Goal: Complete application form: Complete application form

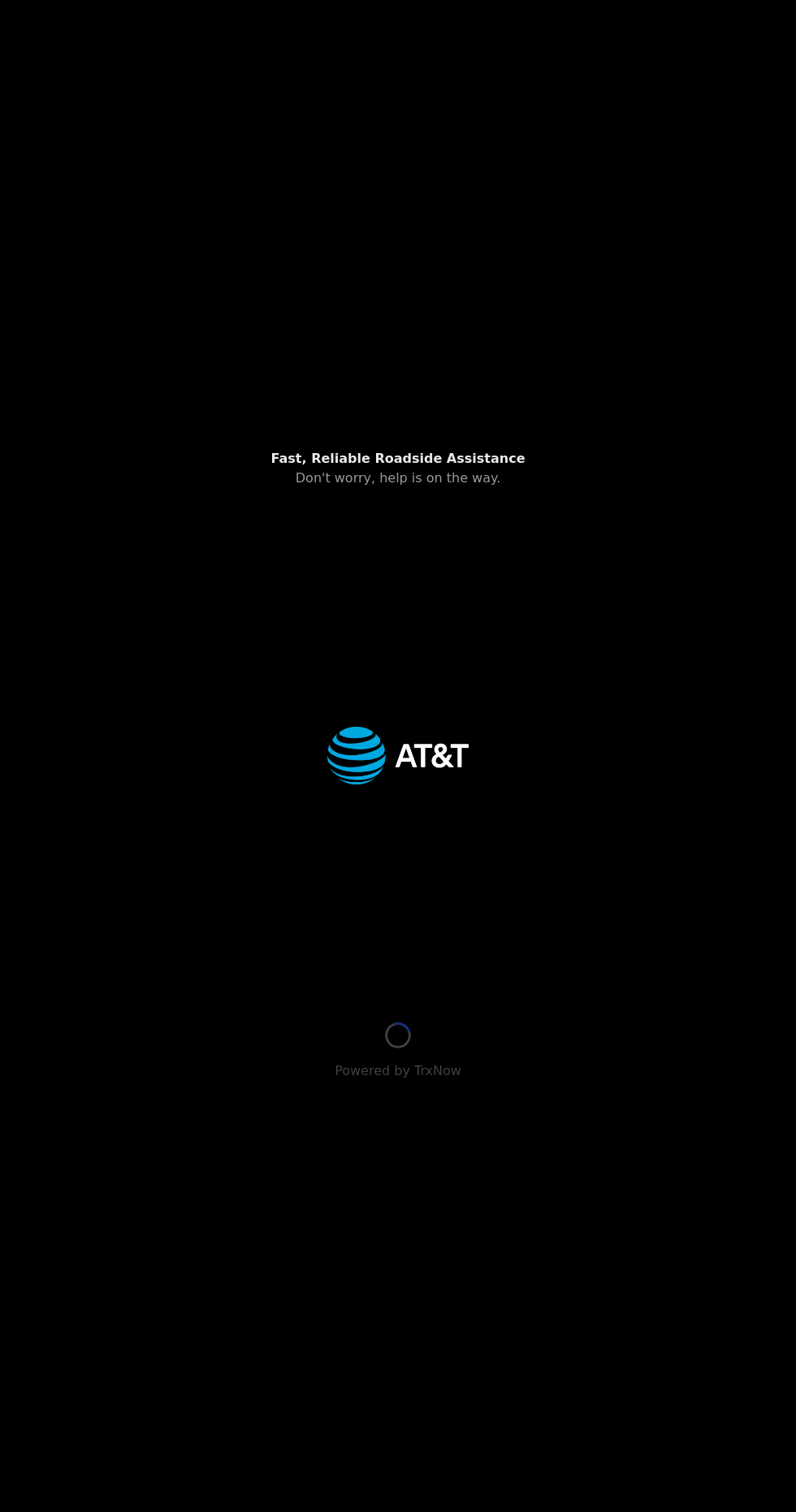
click at [644, 1021] on div at bounding box center [398, 754] width 757 height 533
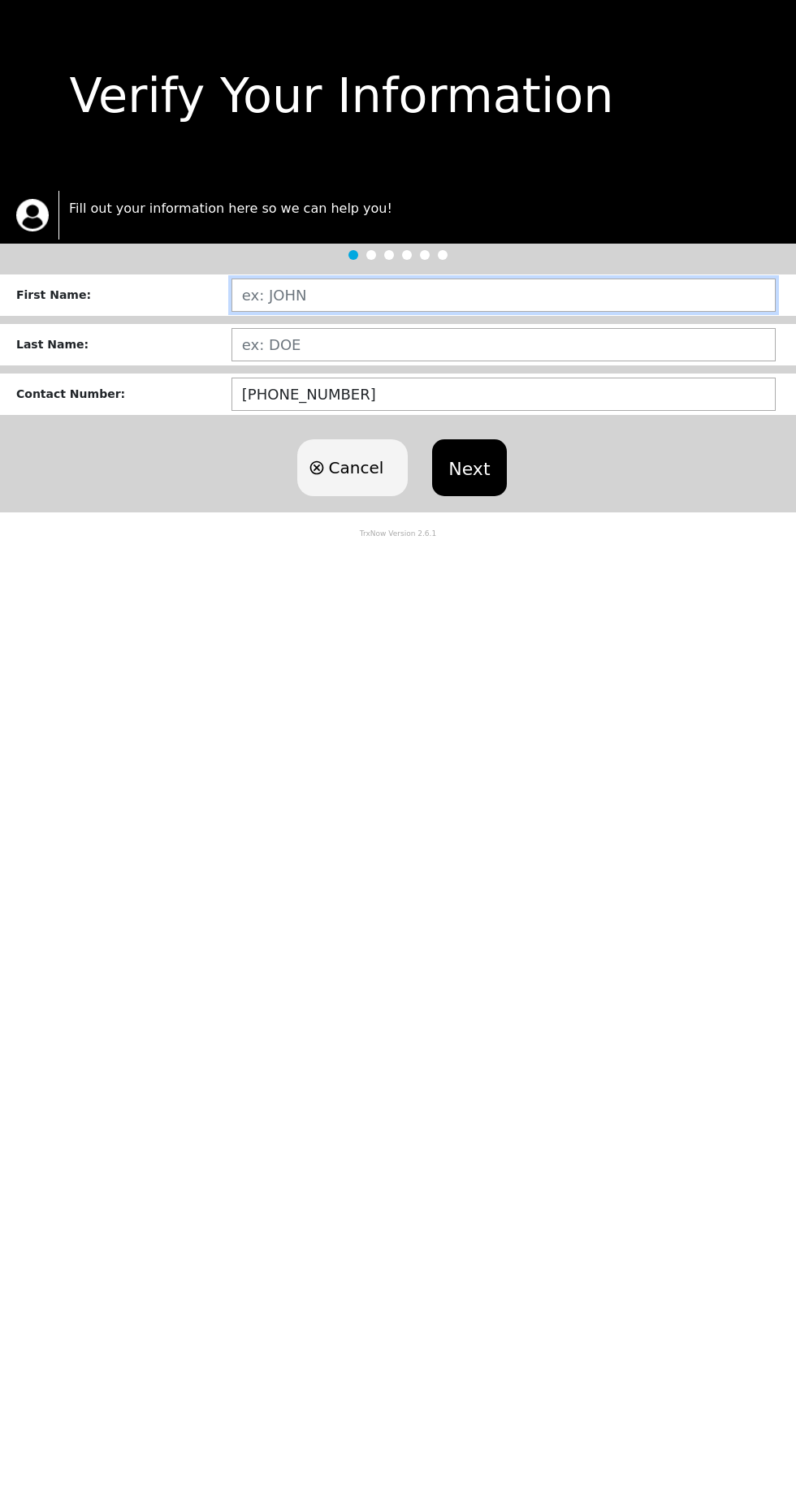
click at [372, 292] on input "text" at bounding box center [503, 295] width 544 height 33
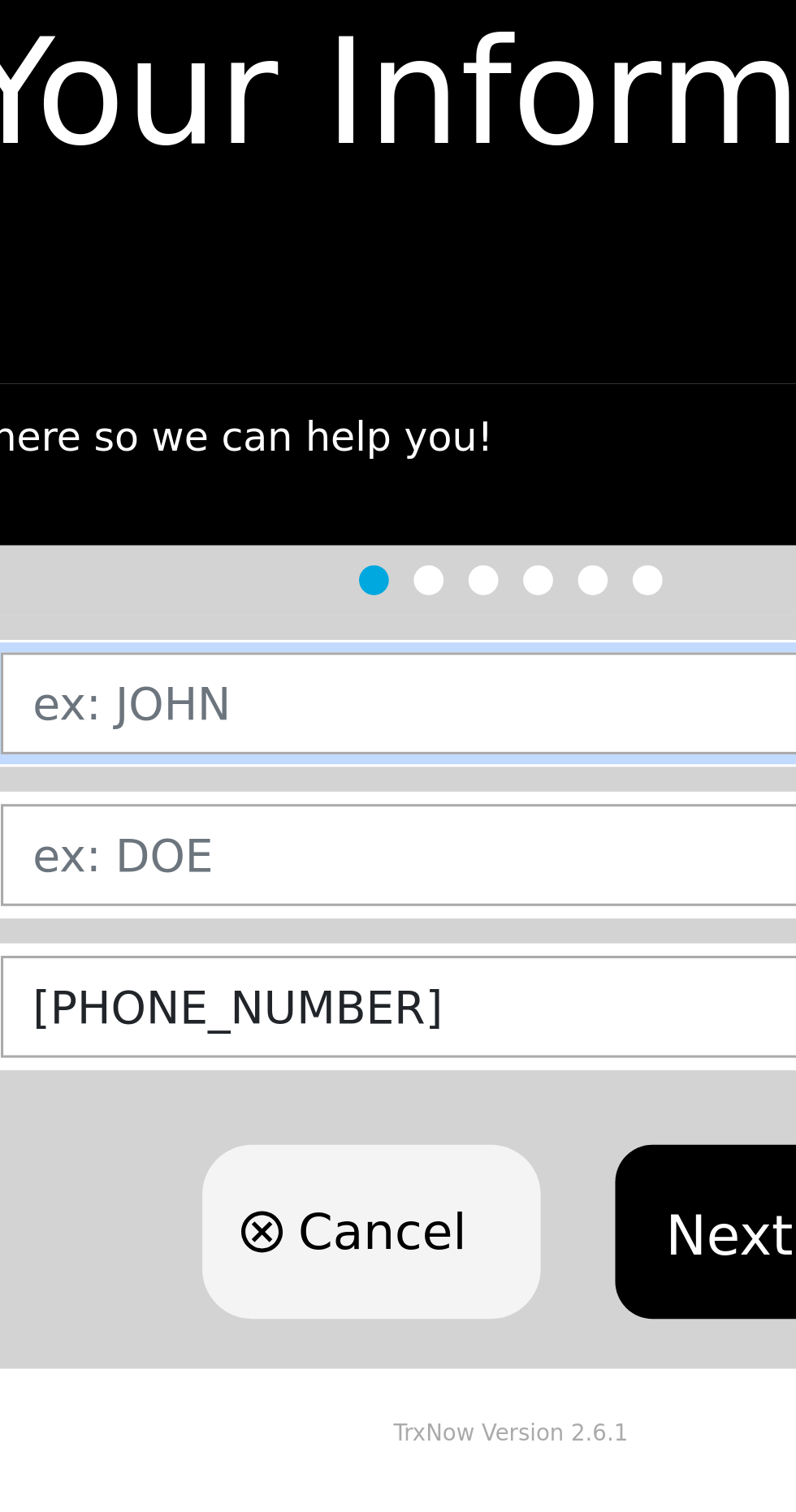
type input "BIANCA"
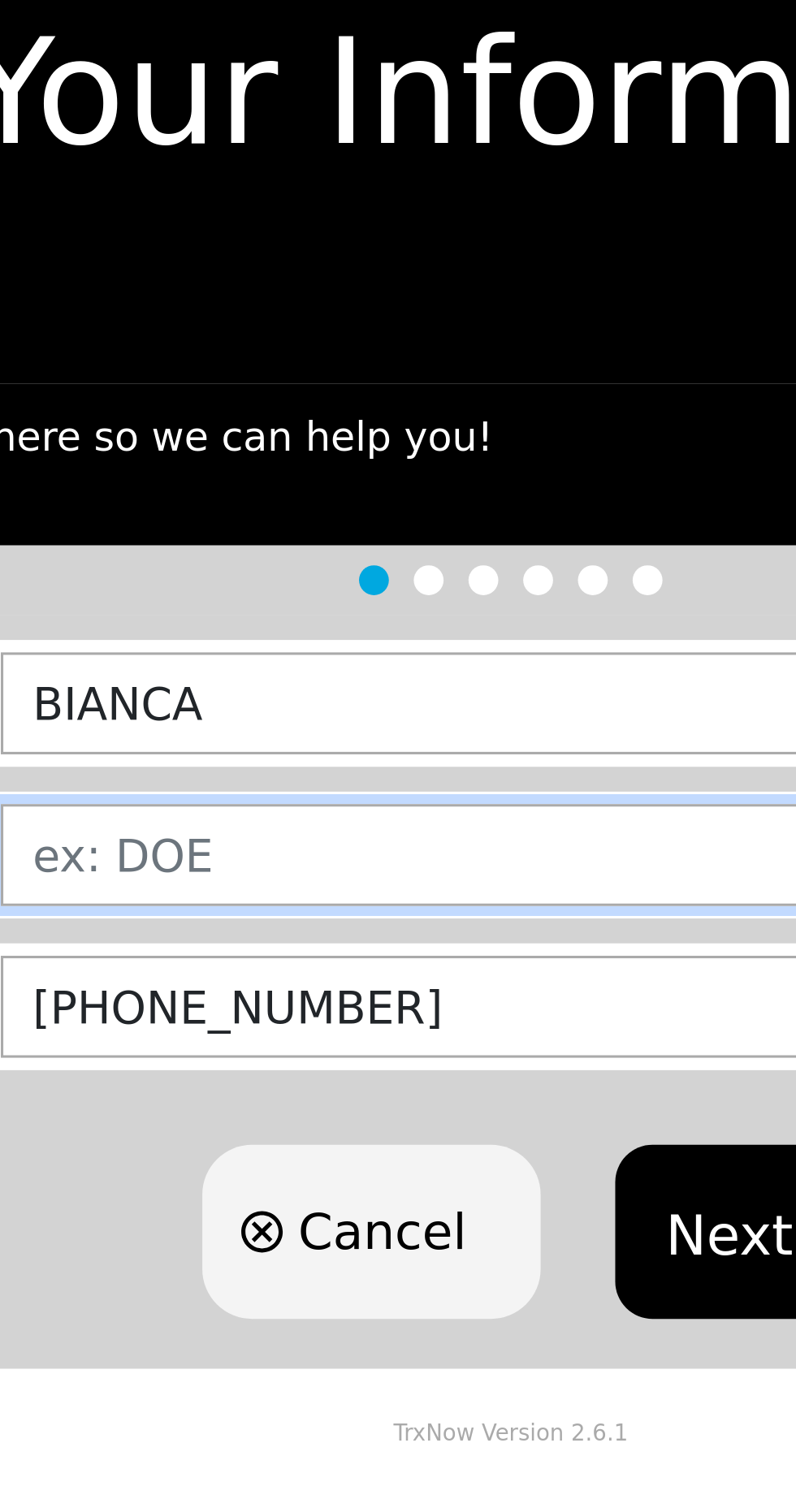
type input "UPSHAW"
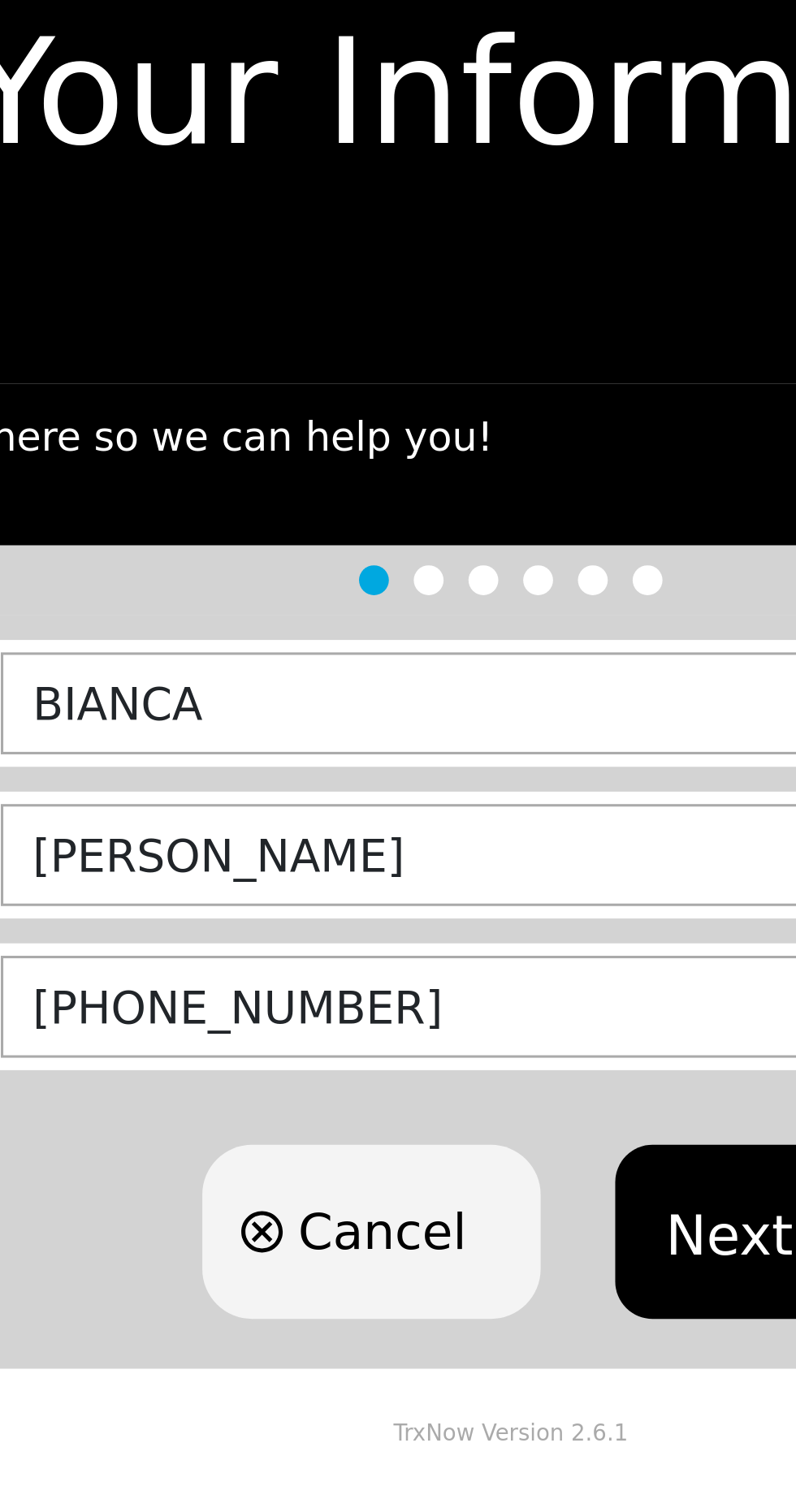
click at [467, 471] on button "Next" at bounding box center [469, 468] width 74 height 57
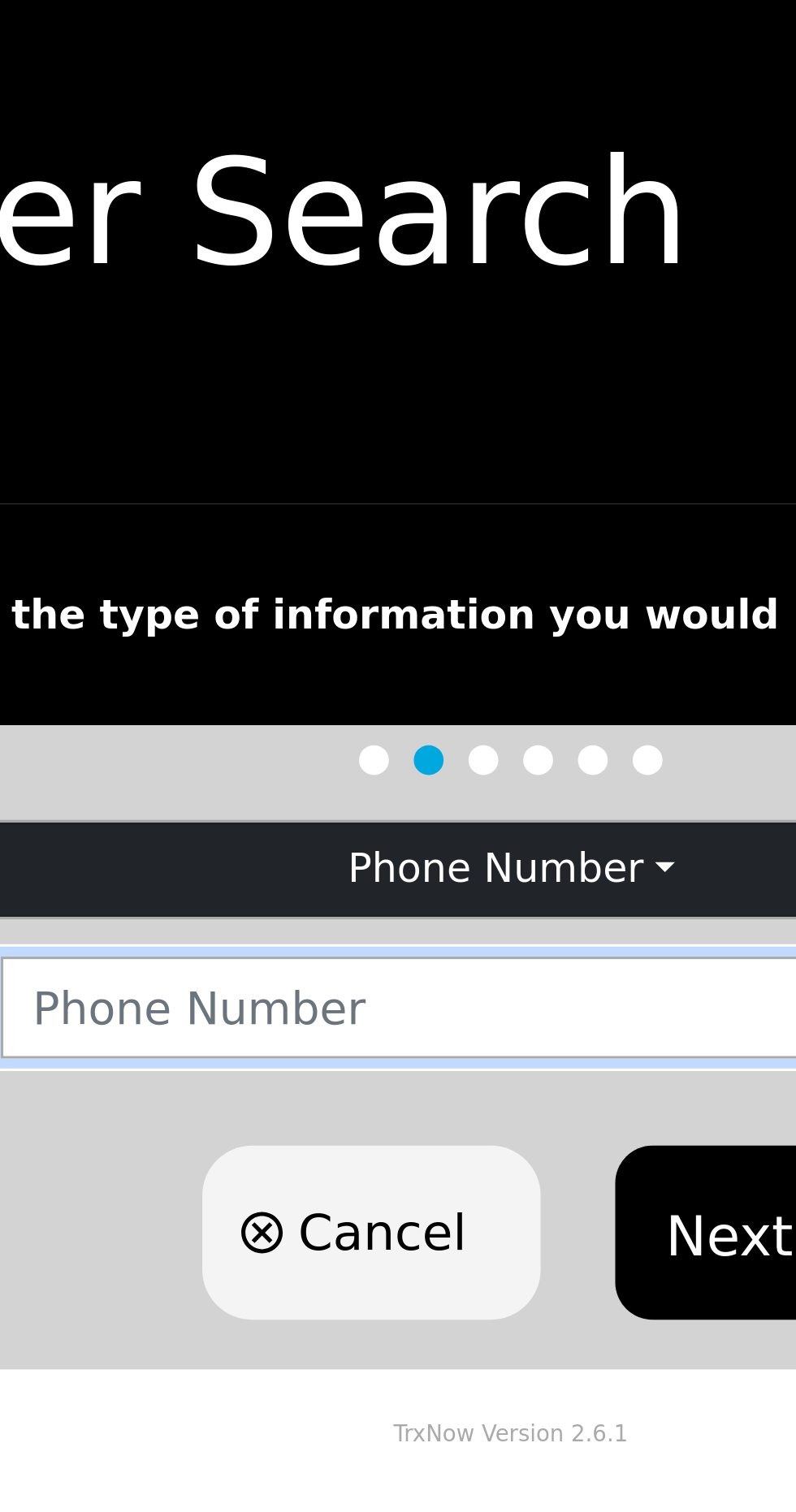
click at [275, 350] on input "number" at bounding box center [503, 355] width 544 height 33
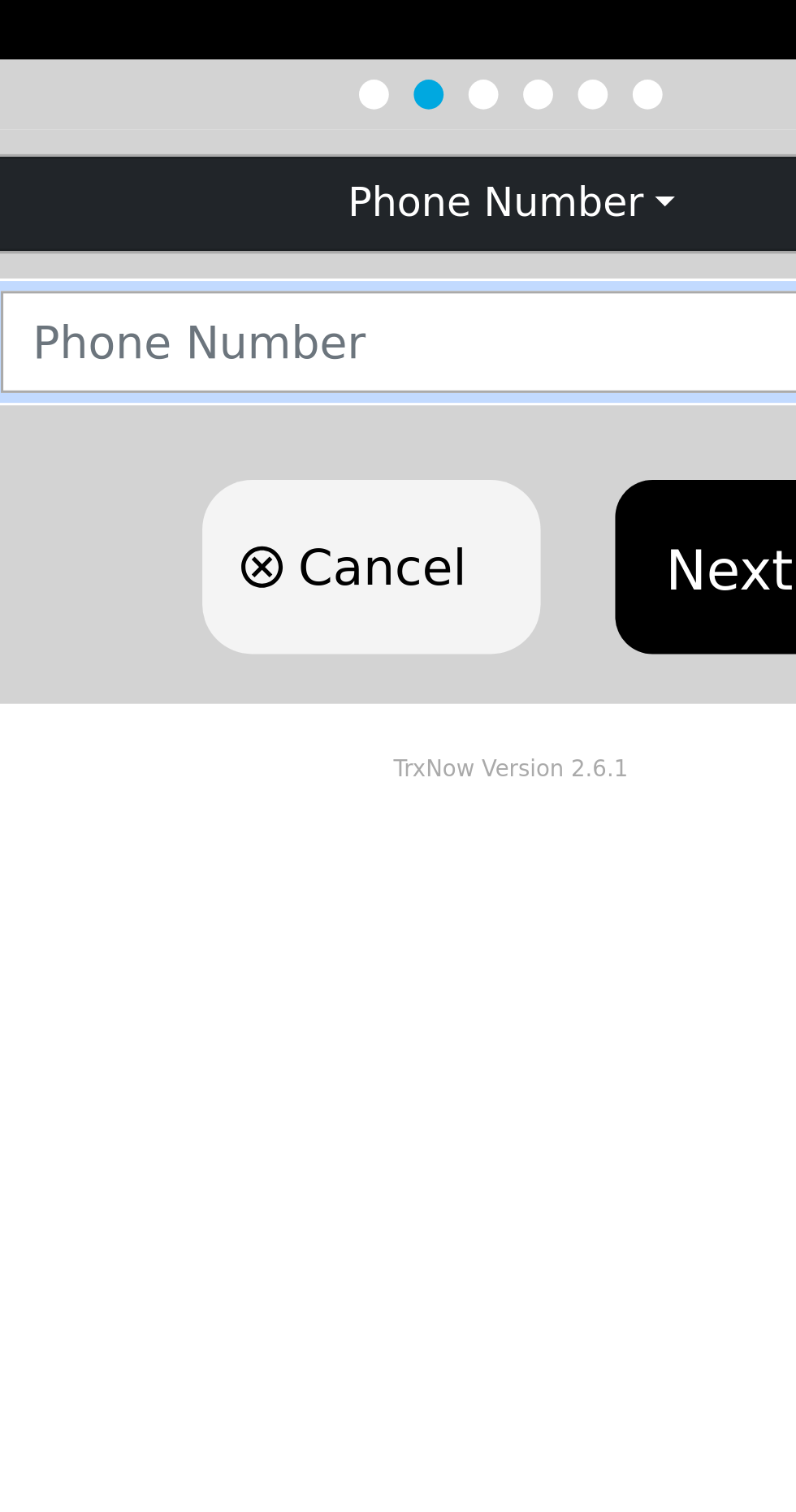
click at [373, 355] on input "number" at bounding box center [503, 355] width 544 height 33
type input "2058621575"
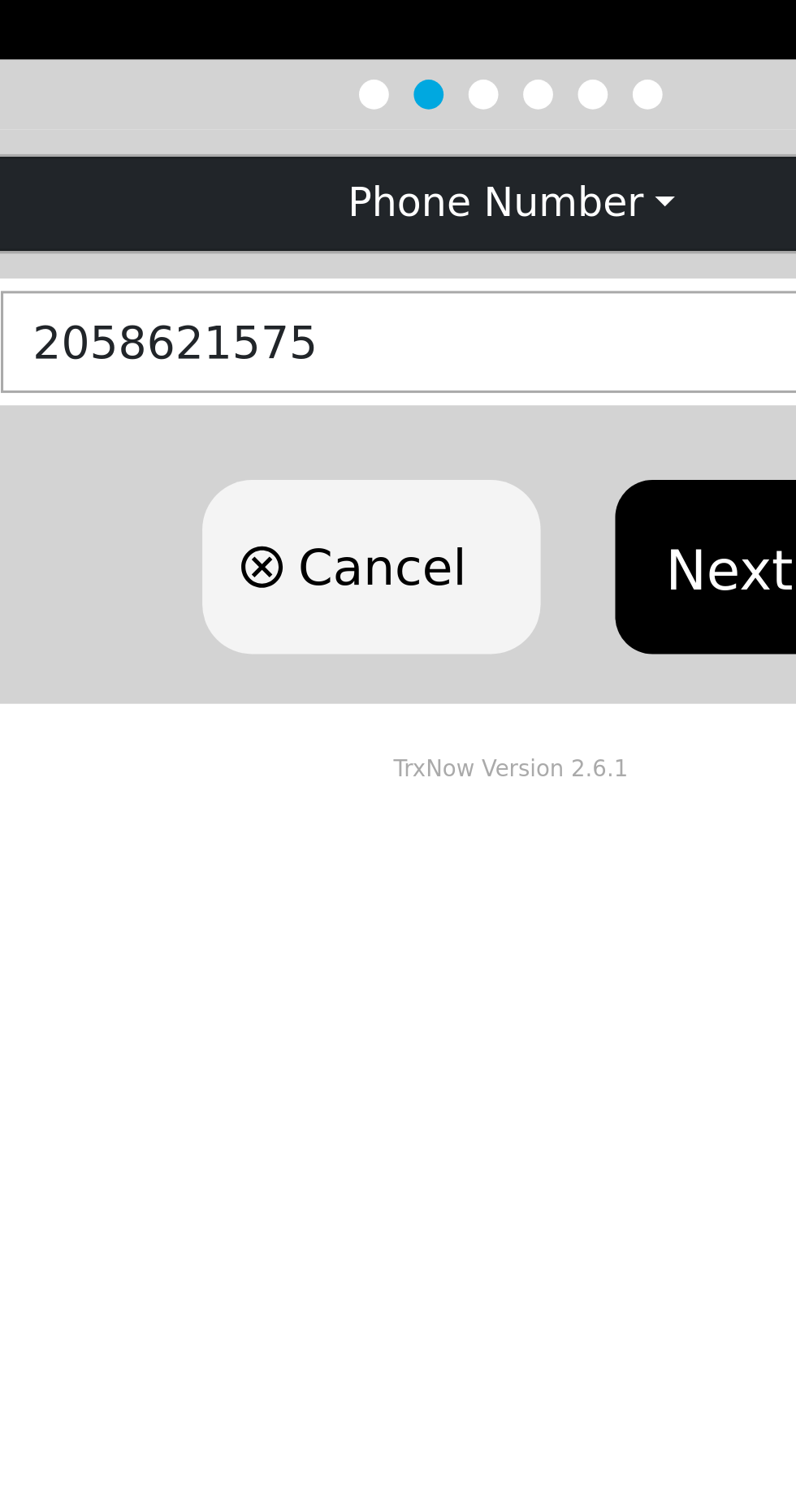
click at [464, 432] on button "Next" at bounding box center [469, 429] width 74 height 57
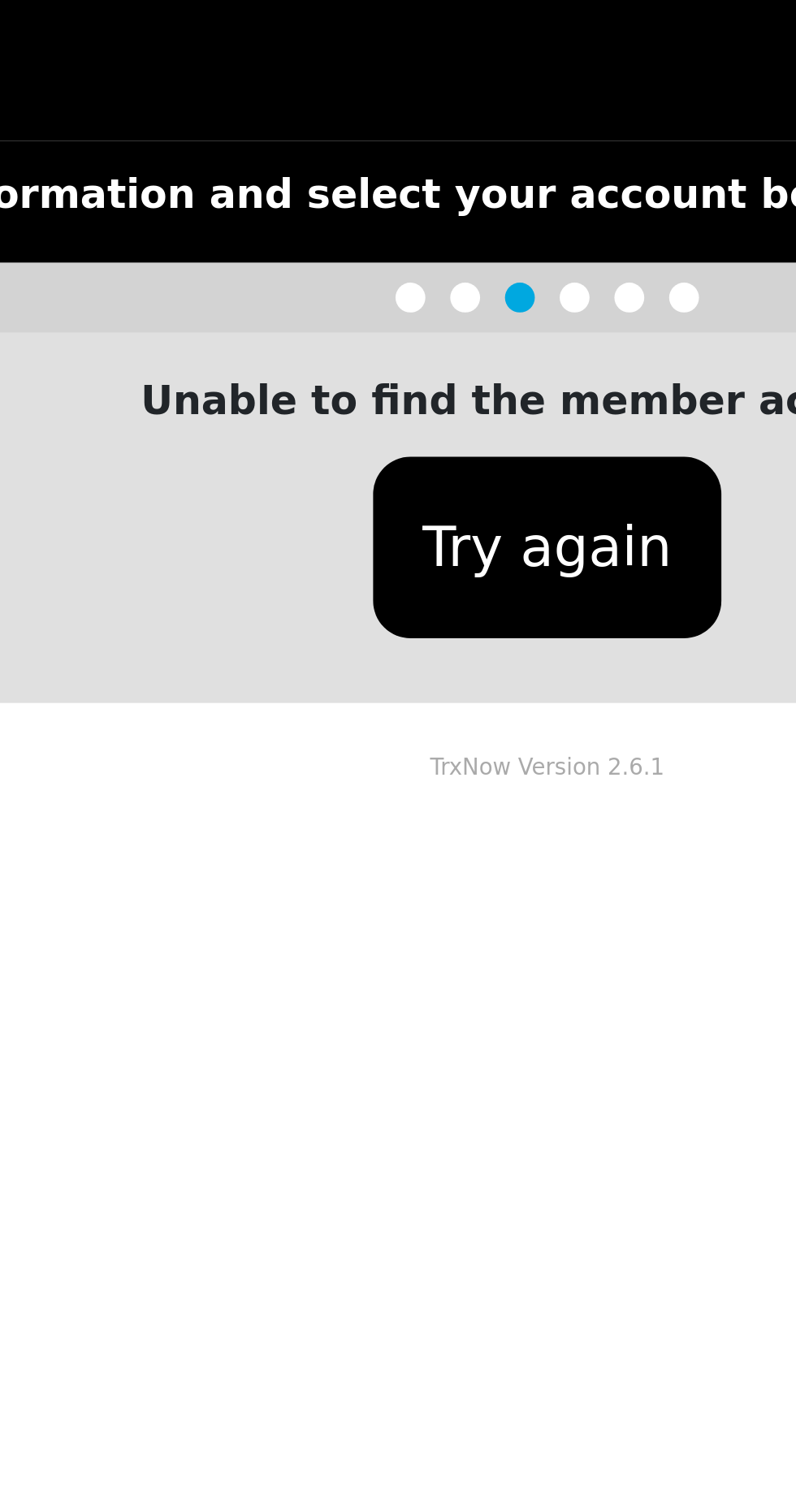
click at [408, 323] on button "Try again" at bounding box center [398, 324] width 114 height 60
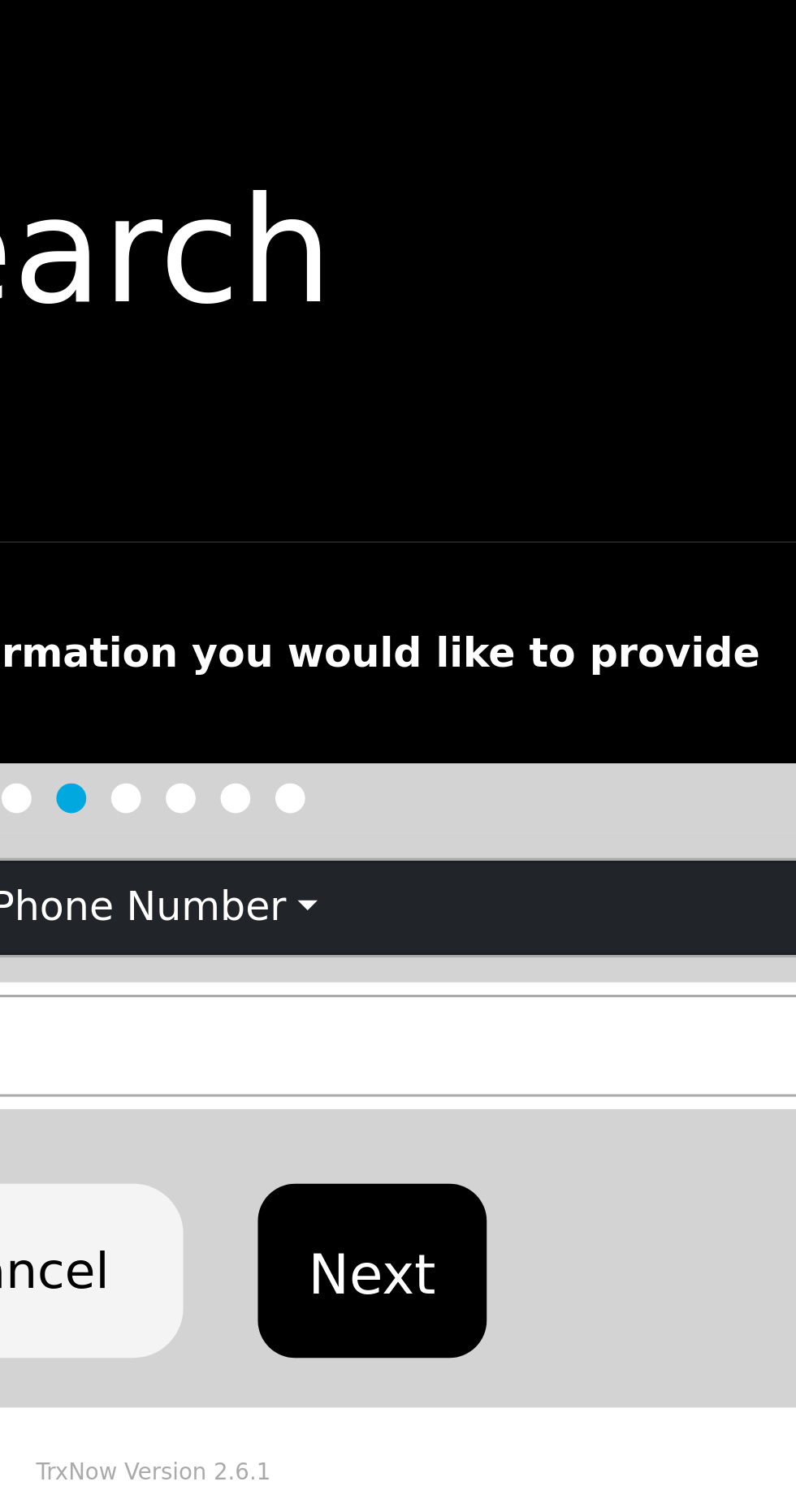
click at [471, 429] on button "Next" at bounding box center [469, 429] width 74 height 57
